Goal: Find specific page/section: Find specific page/section

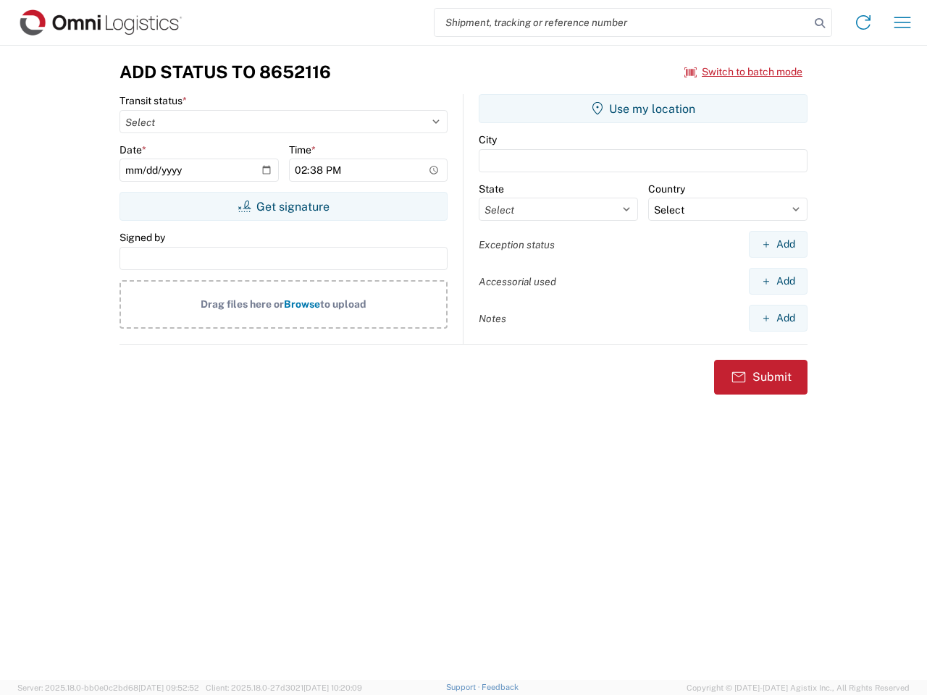
click at [622, 22] on input "search" at bounding box center [621, 23] width 375 height 28
click at [820, 23] on icon at bounding box center [820, 23] width 20 height 20
click at [863, 22] on icon at bounding box center [863, 22] width 23 height 23
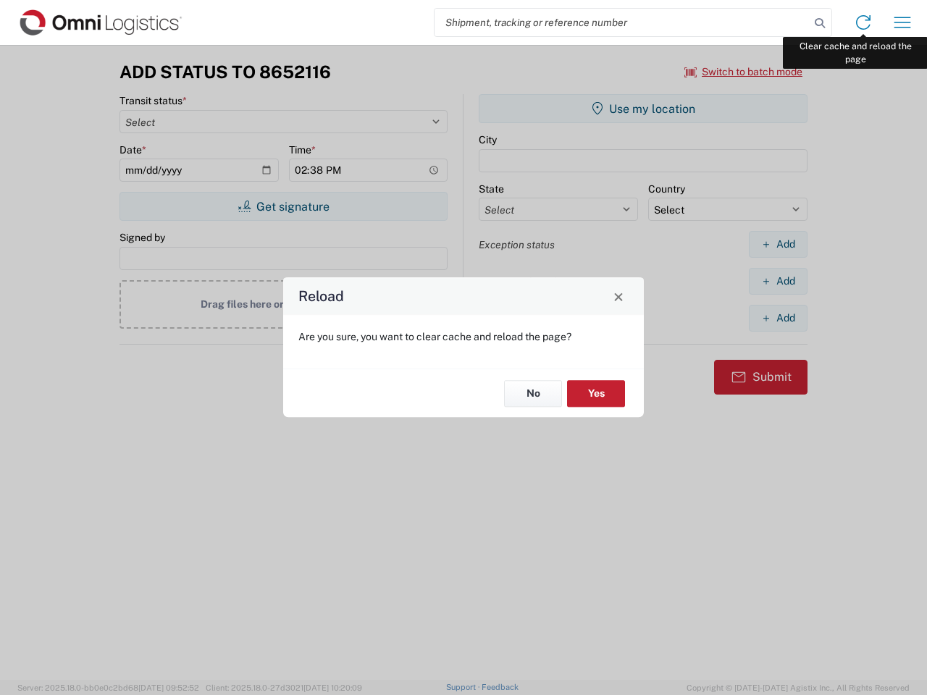
click at [902, 22] on div "Reload Are you sure, you want to clear cache and reload the page? No Yes" at bounding box center [463, 347] width 927 height 695
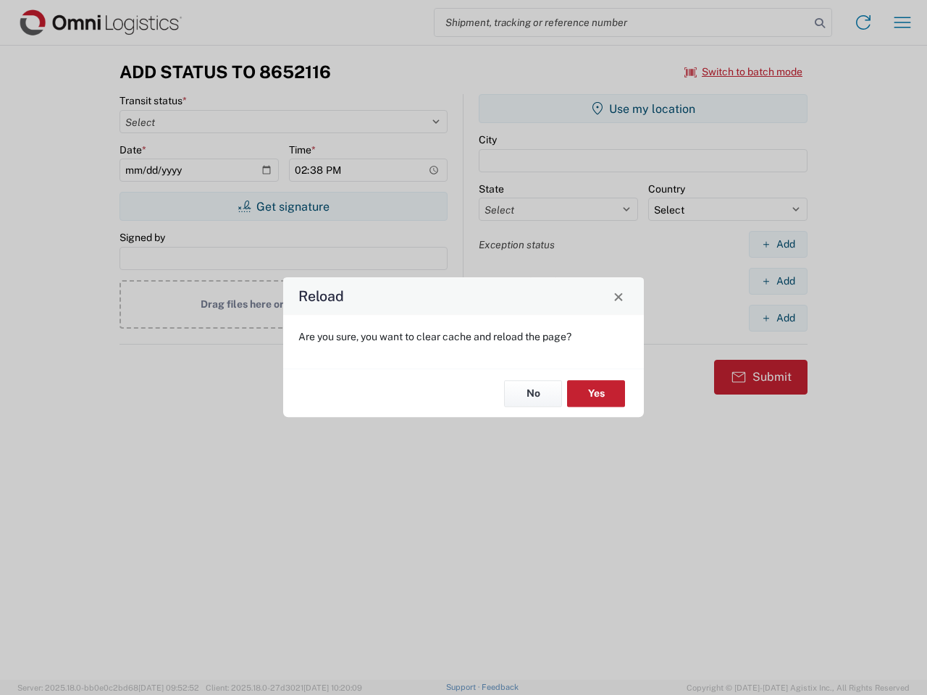
click at [744, 72] on div "Reload Are you sure, you want to clear cache and reload the page? No Yes" at bounding box center [463, 347] width 927 height 695
click at [283, 206] on div "Reload Are you sure, you want to clear cache and reload the page? No Yes" at bounding box center [463, 347] width 927 height 695
click at [643, 109] on div "Reload Are you sure, you want to clear cache and reload the page? No Yes" at bounding box center [463, 347] width 927 height 695
click at [778, 244] on div "Reload Are you sure, you want to clear cache and reload the page? No Yes" at bounding box center [463, 347] width 927 height 695
click at [778, 281] on div "Reload Are you sure, you want to clear cache and reload the page? No Yes" at bounding box center [463, 347] width 927 height 695
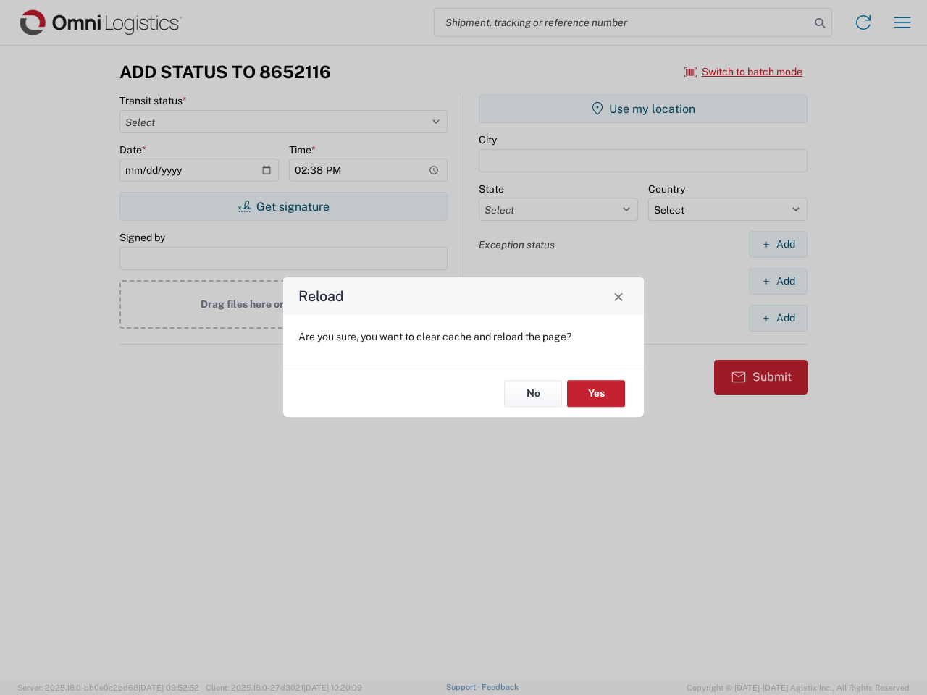
click at [778, 318] on div "Reload Are you sure, you want to clear cache and reload the page? No Yes" at bounding box center [463, 347] width 927 height 695
